Goal: Task Accomplishment & Management: Manage account settings

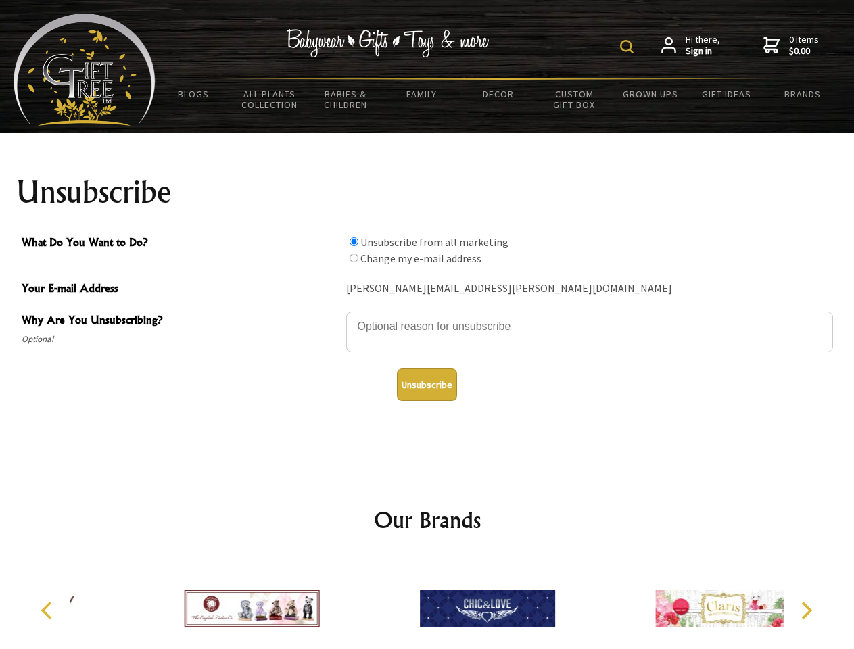
click at [629, 47] on img at bounding box center [627, 47] width 14 height 14
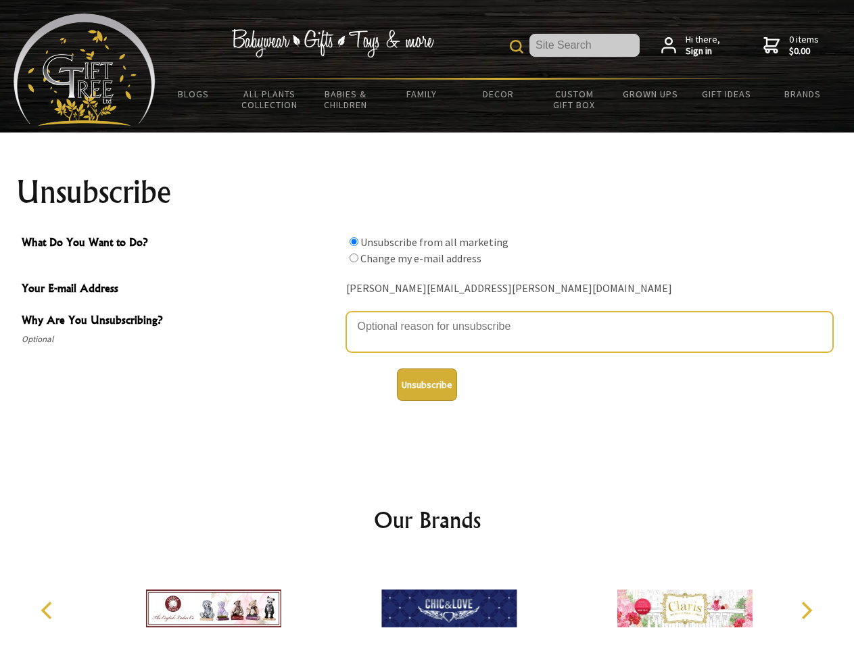
click at [428, 317] on textarea "Why Are You Unsubscribing?" at bounding box center [589, 332] width 487 height 41
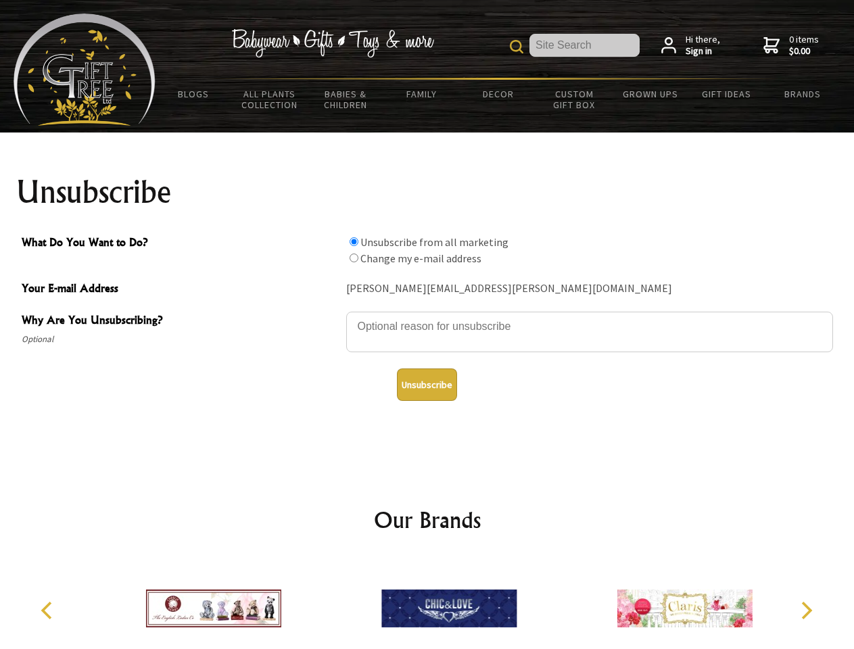
click at [354, 241] on input "What Do You Want to Do?" at bounding box center [354, 241] width 9 height 9
click at [354, 258] on input "What Do You Want to Do?" at bounding box center [354, 258] width 9 height 9
click at [427, 385] on button "Unsubscribe" at bounding box center [427, 385] width 60 height 32
click at [428, 603] on img at bounding box center [449, 608] width 135 height 101
radio input "true"
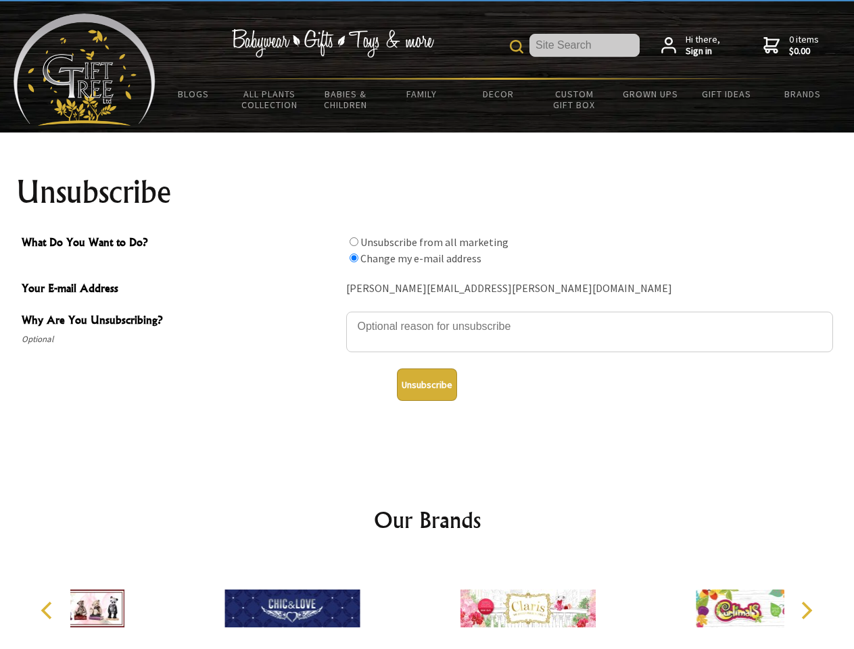
click at [49, 611] on icon "Previous" at bounding box center [48, 611] width 18 height 18
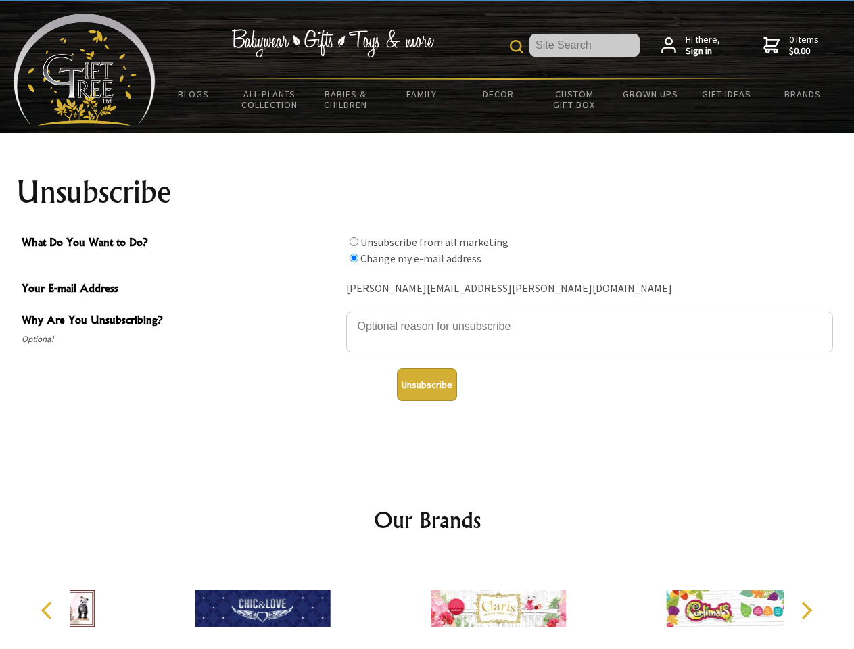
click at [806, 611] on icon "Next" at bounding box center [806, 611] width 18 height 18
